Goal: Check status: Check status

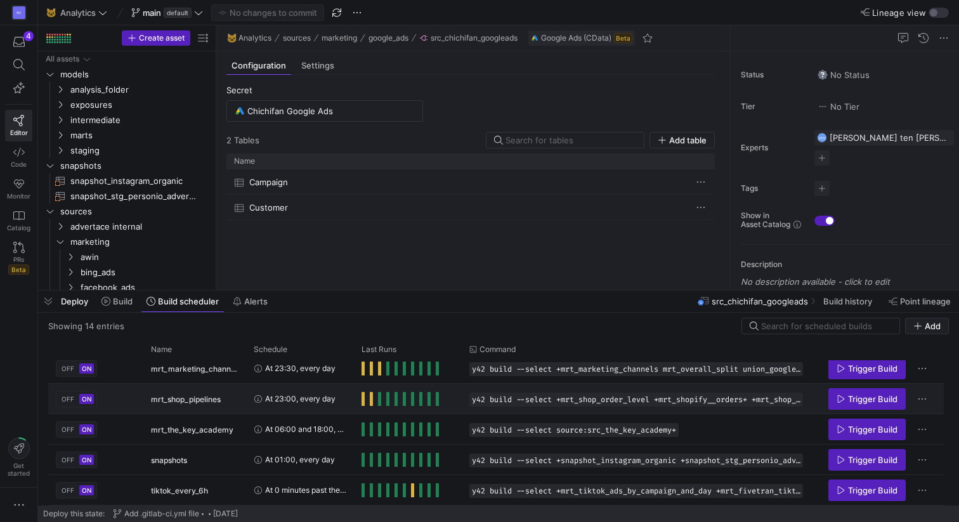
click at [363, 396] on span "Press SPACE to select this row." at bounding box center [363, 399] width 3 height 14
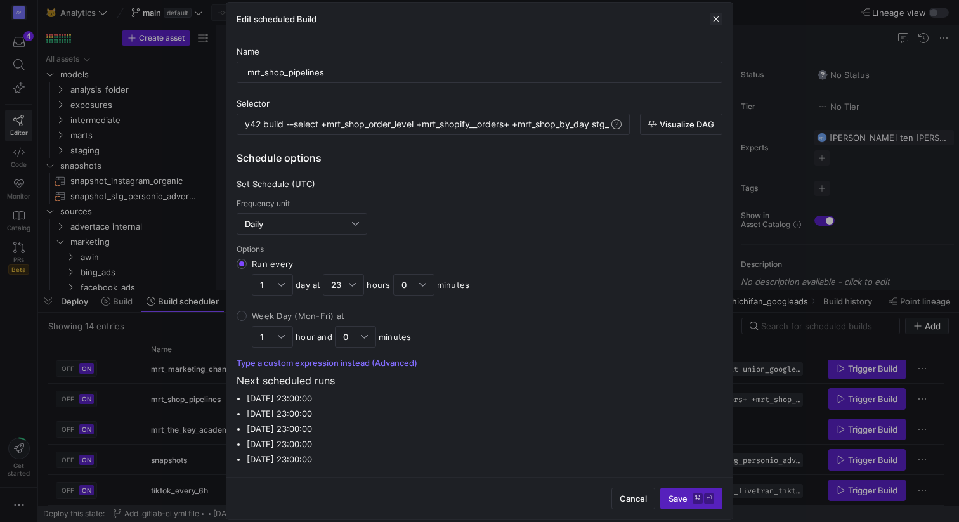
click at [714, 20] on span "button" at bounding box center [716, 19] width 13 height 13
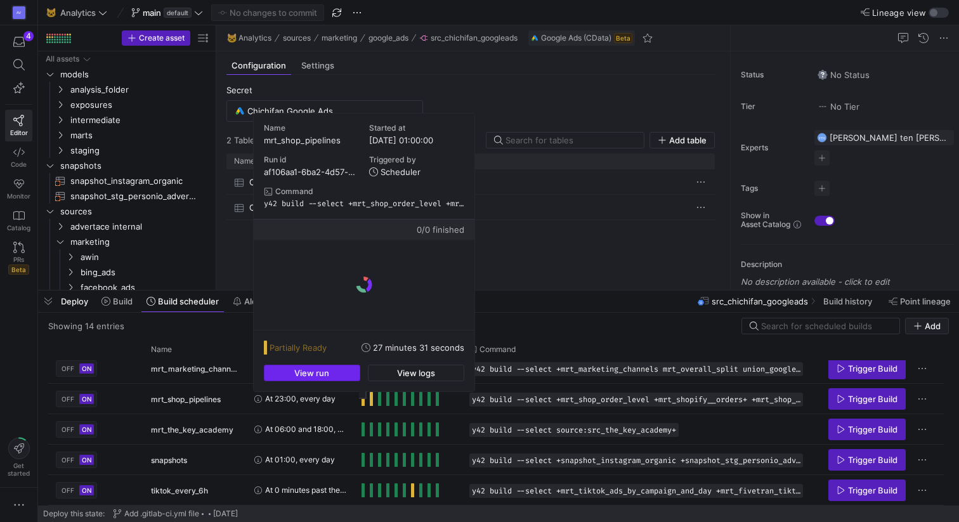
click at [348, 378] on span "button" at bounding box center [312, 372] width 95 height 15
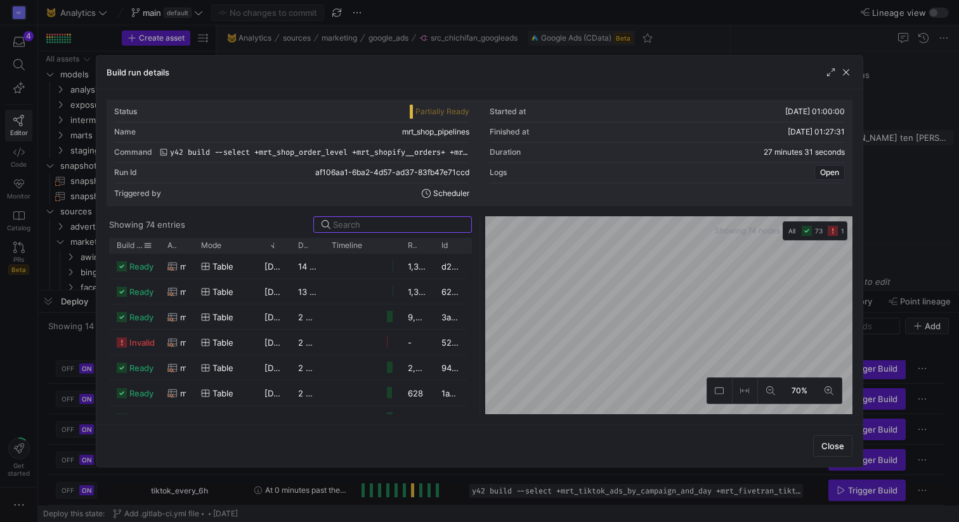
click at [133, 244] on span "Build status" at bounding box center [130, 245] width 27 height 9
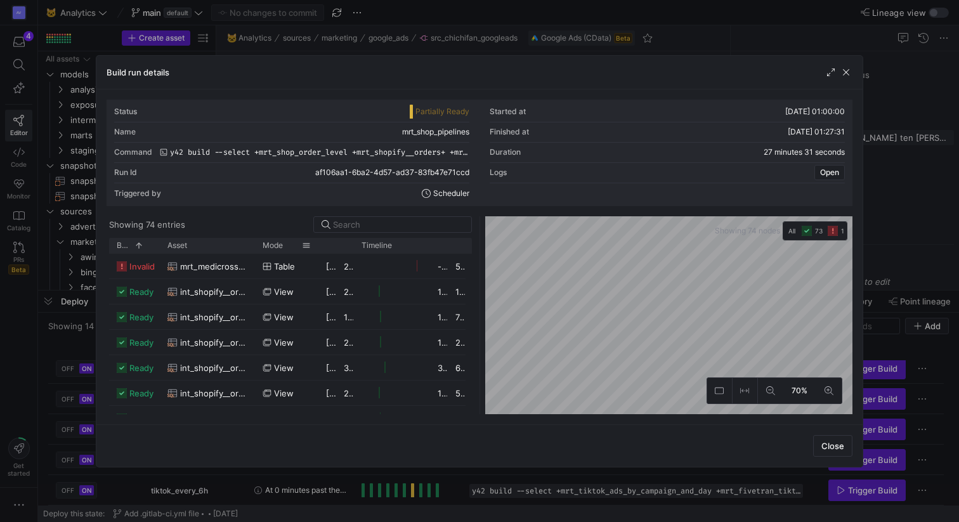
drag, startPoint x: 194, startPoint y: 246, endPoint x: 315, endPoint y: 242, distance: 121.9
click at [258, 242] on div at bounding box center [255, 245] width 5 height 15
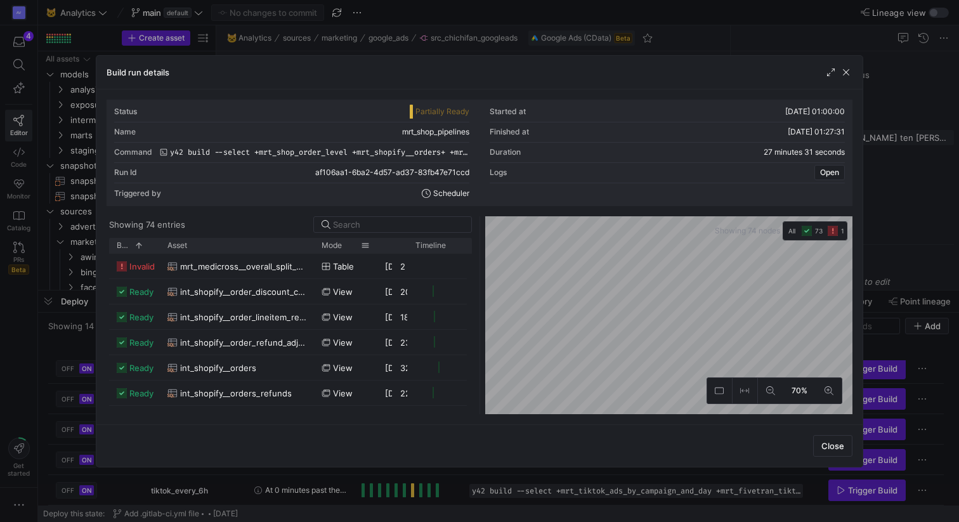
drag, startPoint x: 315, startPoint y: 242, endPoint x: 347, endPoint y: 242, distance: 31.7
click at [347, 242] on div "Mode" at bounding box center [345, 245] width 63 height 15
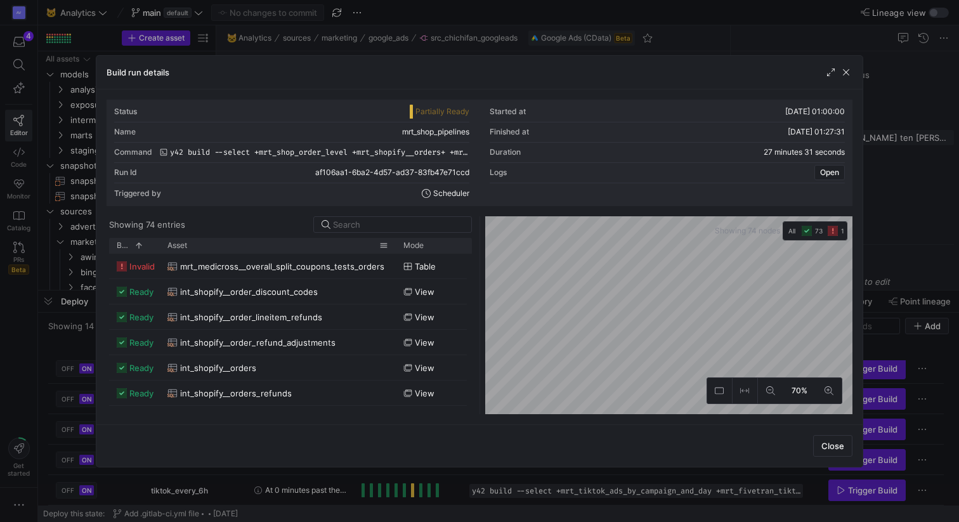
drag, startPoint x: 313, startPoint y: 246, endPoint x: 395, endPoint y: 251, distance: 82.0
click at [395, 251] on div at bounding box center [395, 245] width 5 height 15
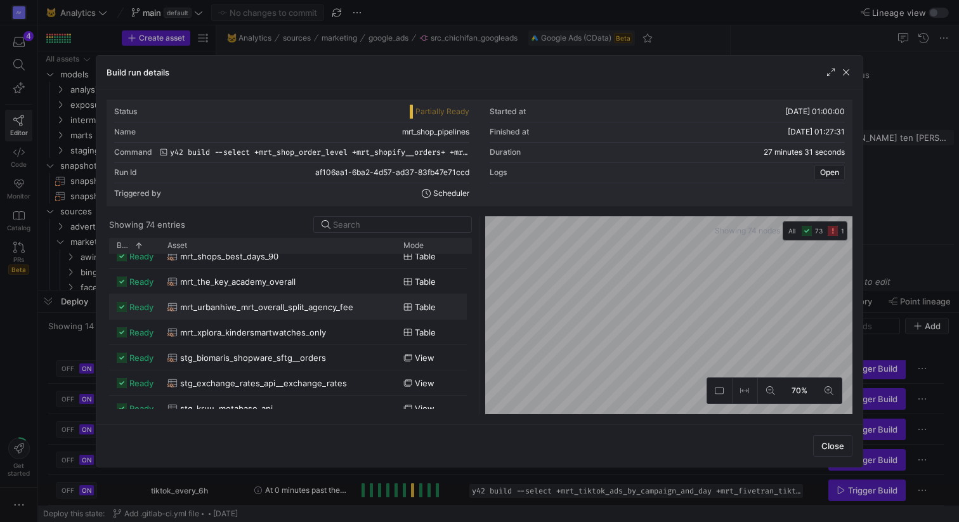
scroll to position [675, 0]
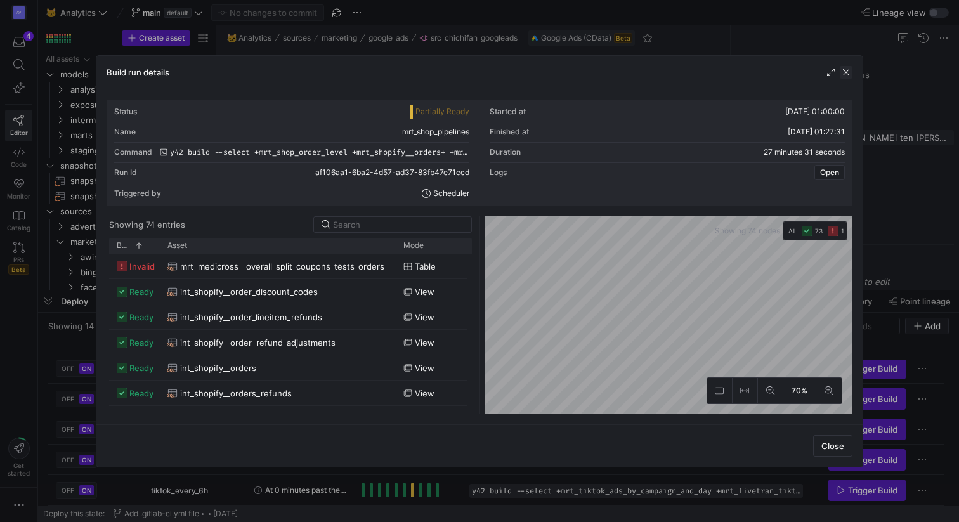
click at [848, 70] on span "button" at bounding box center [846, 72] width 13 height 13
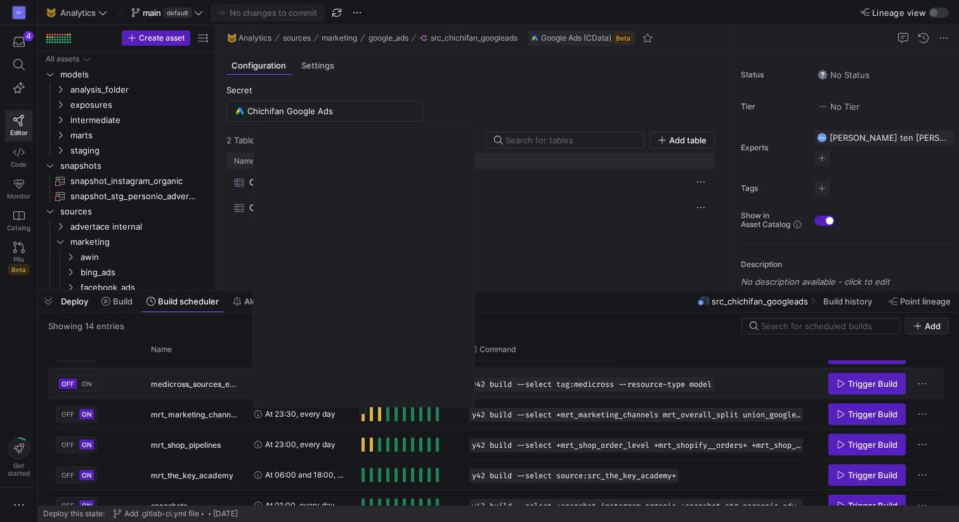
click at [327, 388] on span "At 04:00, every day" at bounding box center [300, 384] width 71 height 30
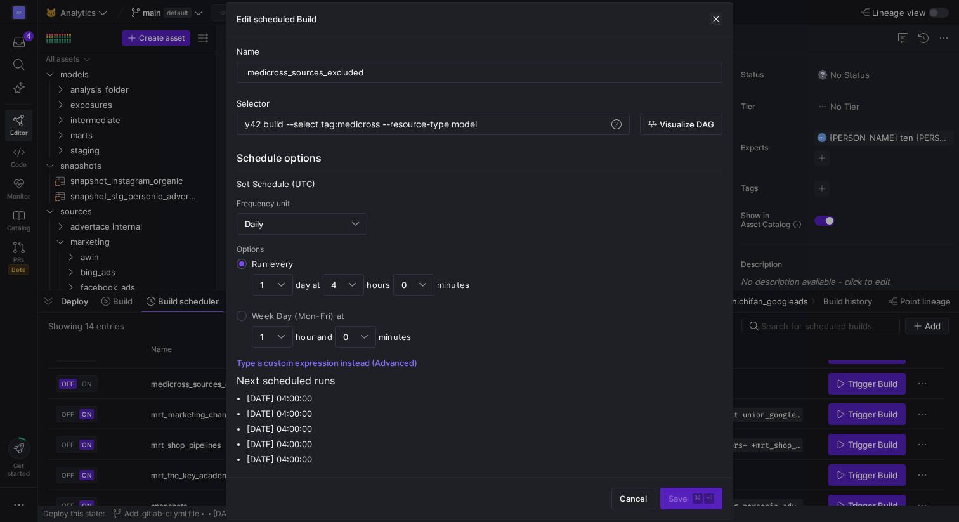
click at [719, 20] on span "button" at bounding box center [716, 19] width 13 height 13
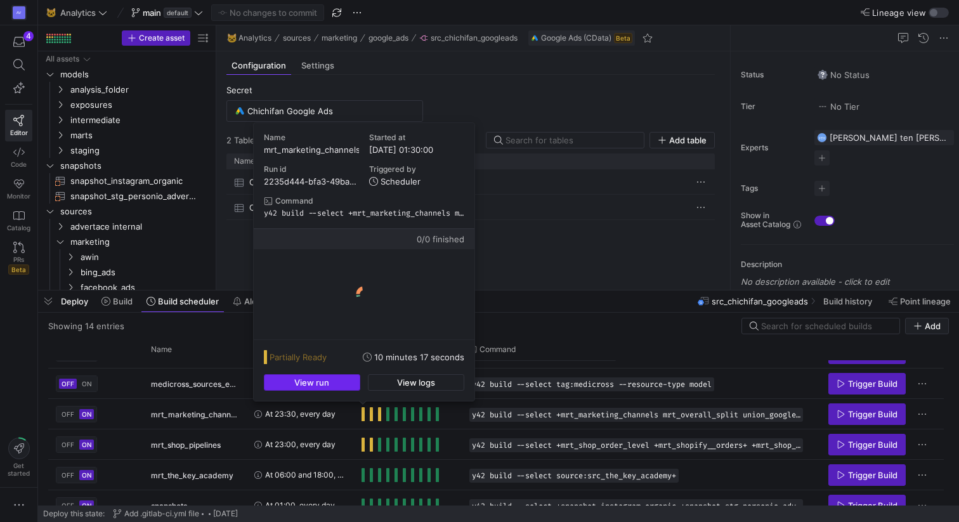
click at [337, 388] on span "button" at bounding box center [312, 382] width 95 height 15
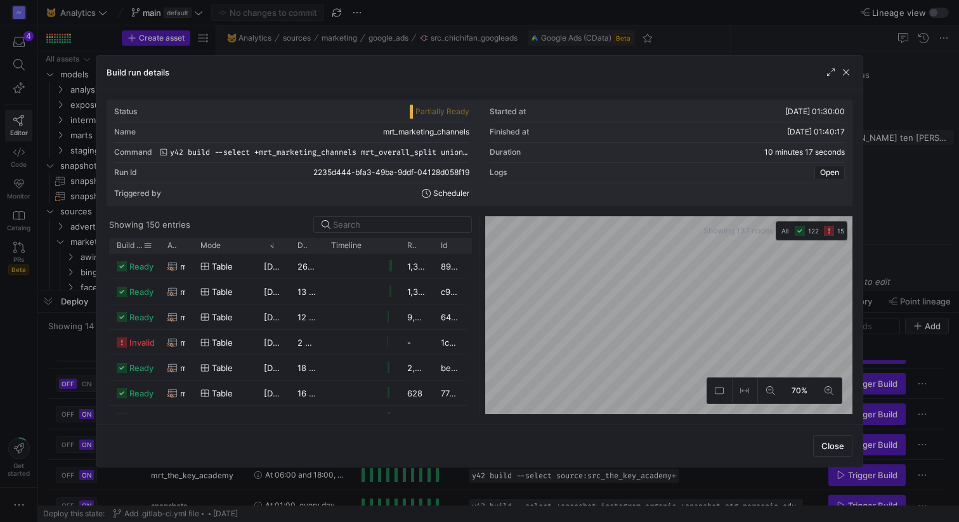
click at [135, 241] on span "Build status" at bounding box center [130, 245] width 27 height 9
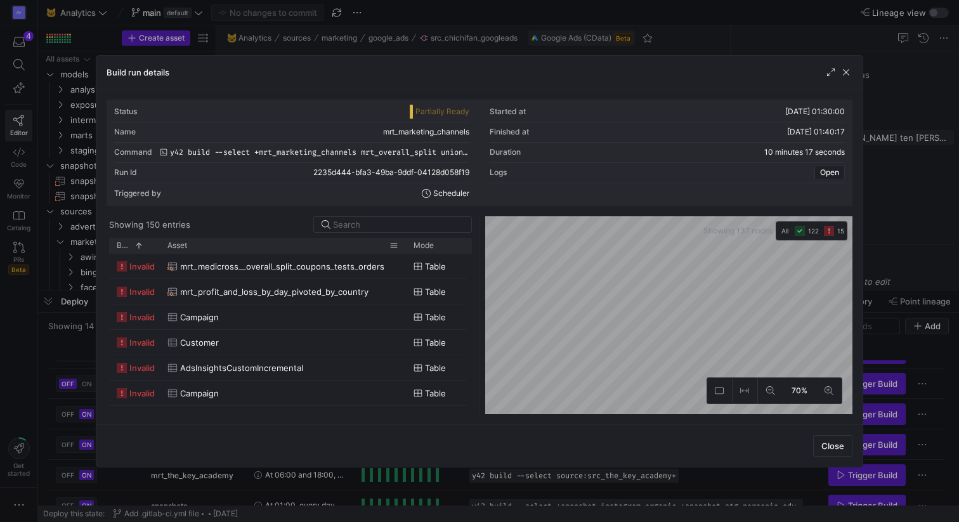
drag, startPoint x: 190, startPoint y: 246, endPoint x: 403, endPoint y: 245, distance: 212.5
click at [404, 245] on div at bounding box center [406, 245] width 5 height 15
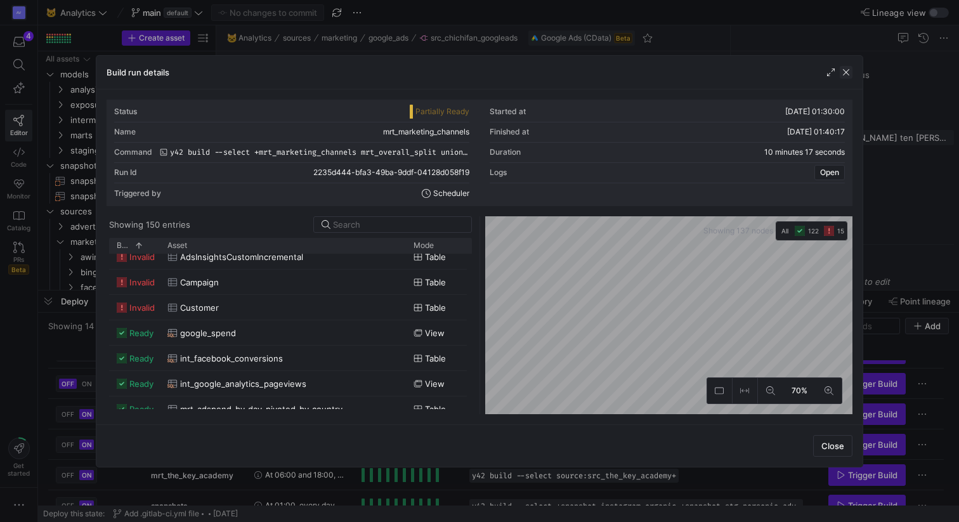
click at [851, 70] on span "button" at bounding box center [846, 72] width 13 height 13
